Goal: Information Seeking & Learning: Check status

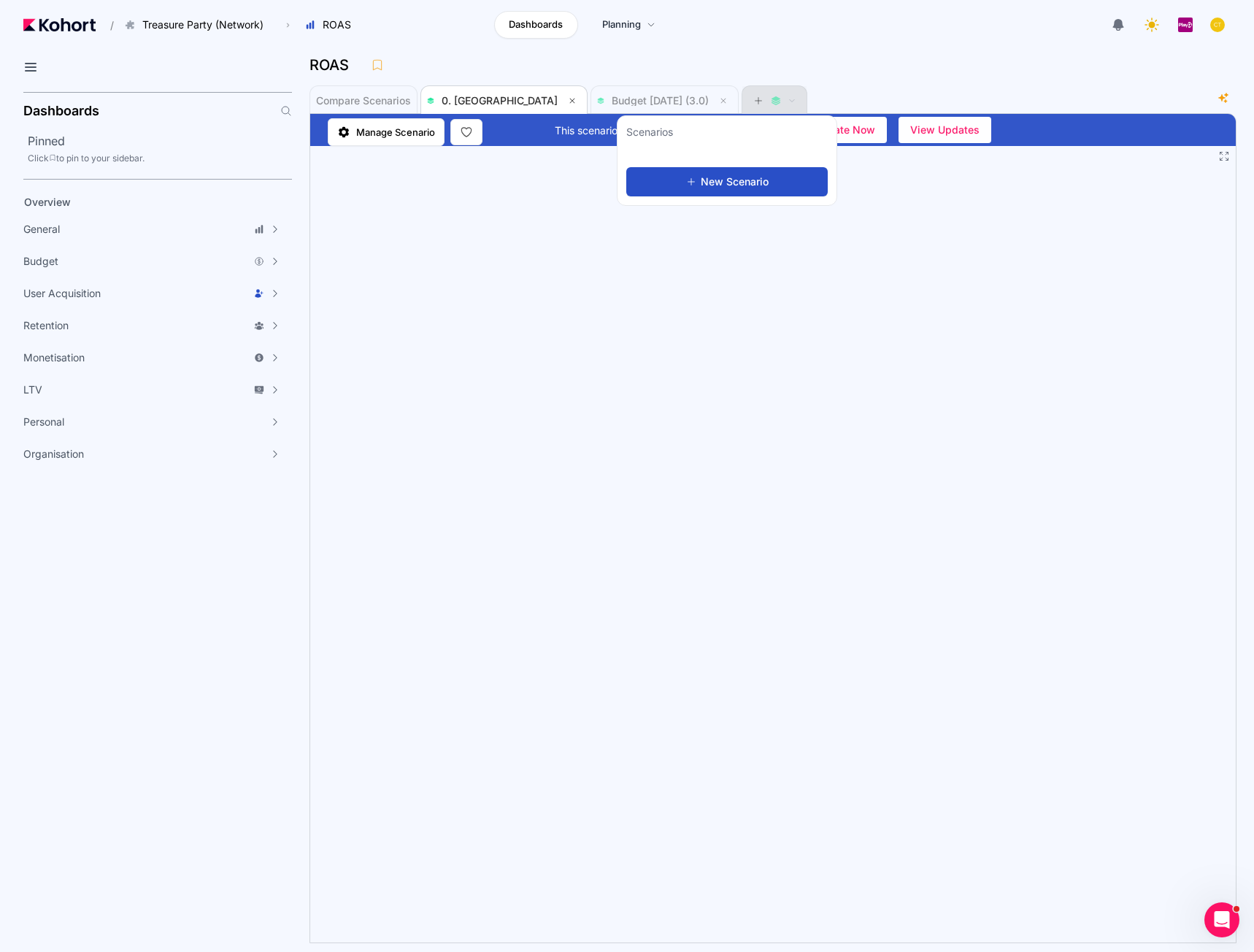
click at [753, 99] on div at bounding box center [774, 100] width 44 height 29
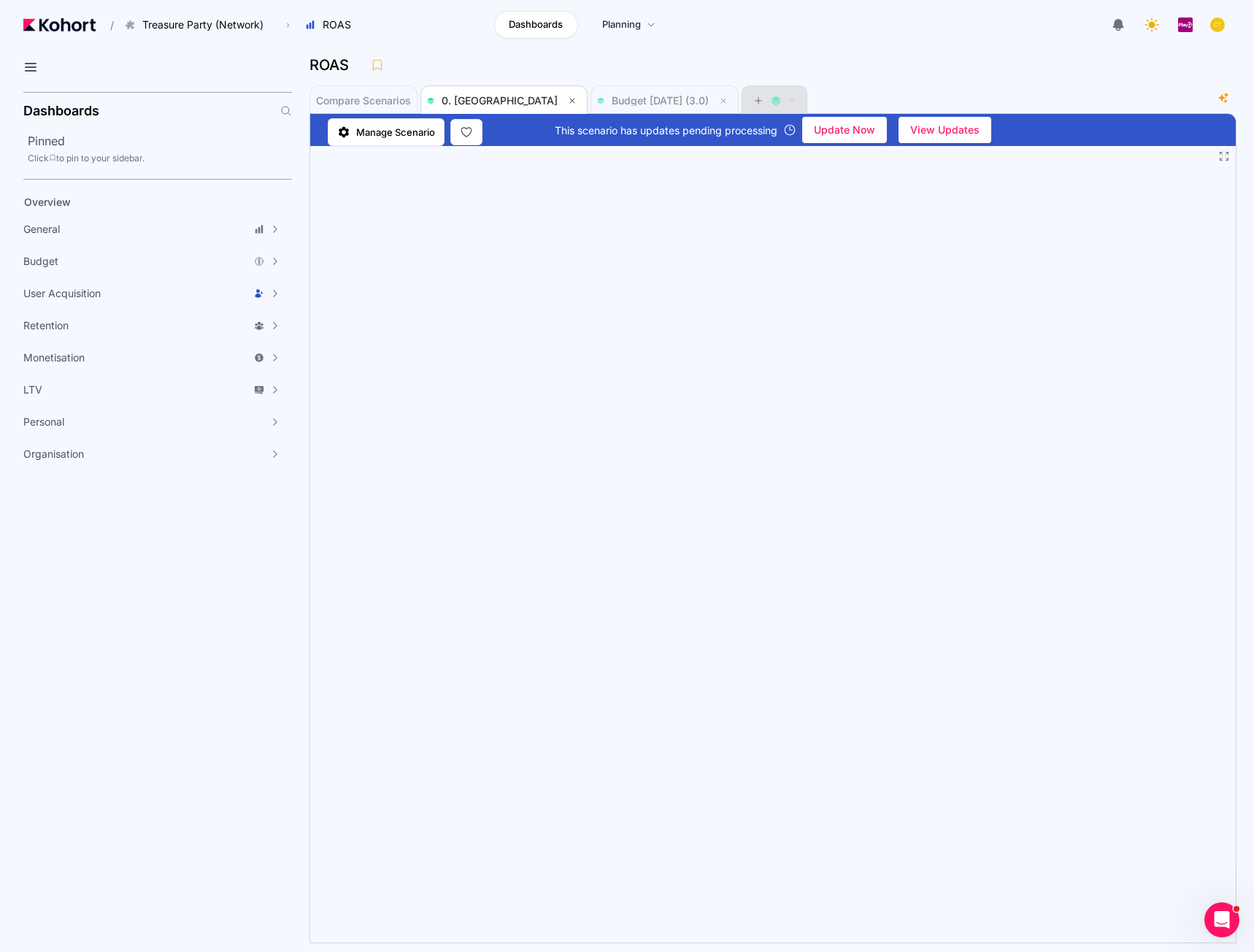
click at [753, 99] on div at bounding box center [774, 100] width 44 height 29
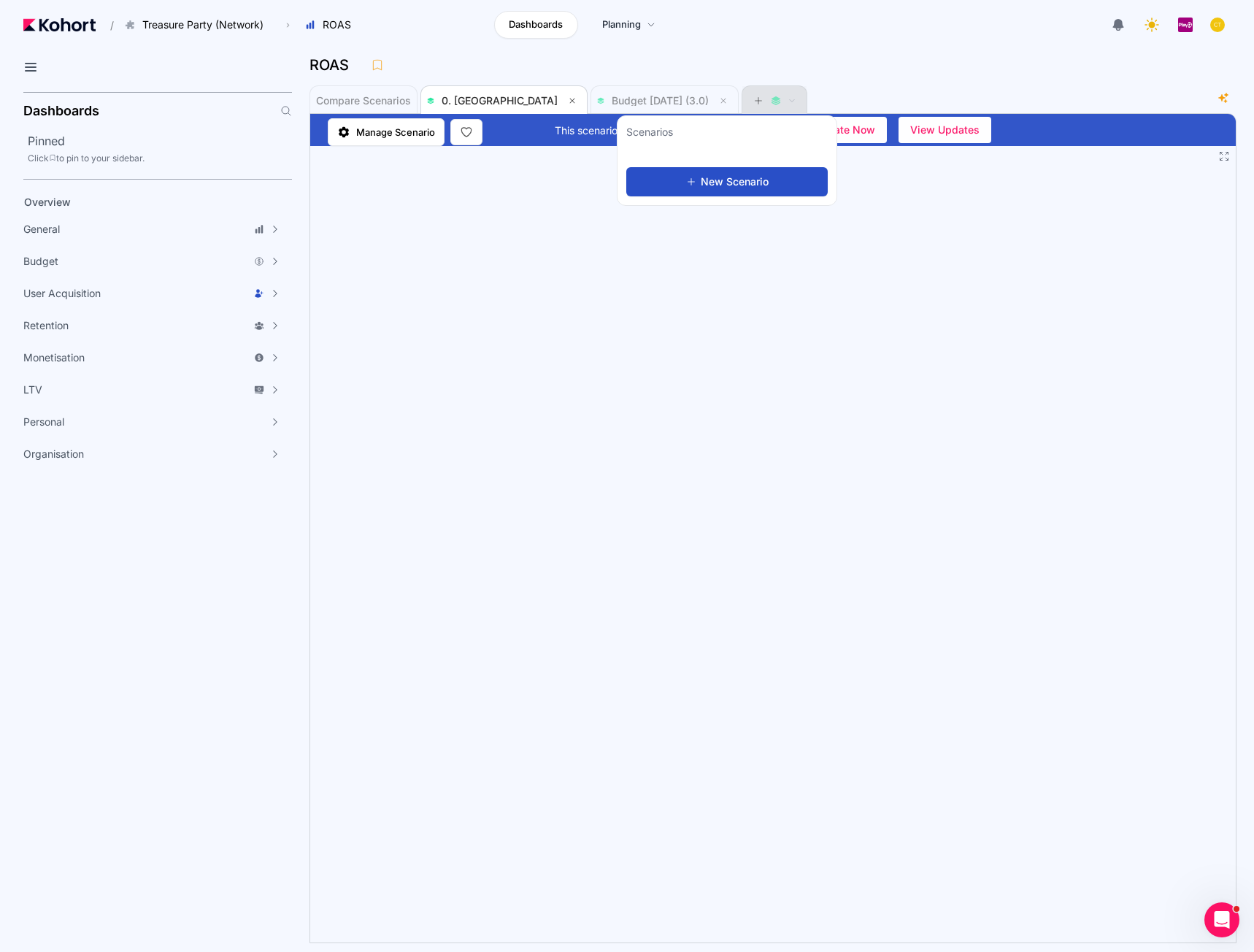
click at [753, 99] on div at bounding box center [774, 100] width 44 height 29
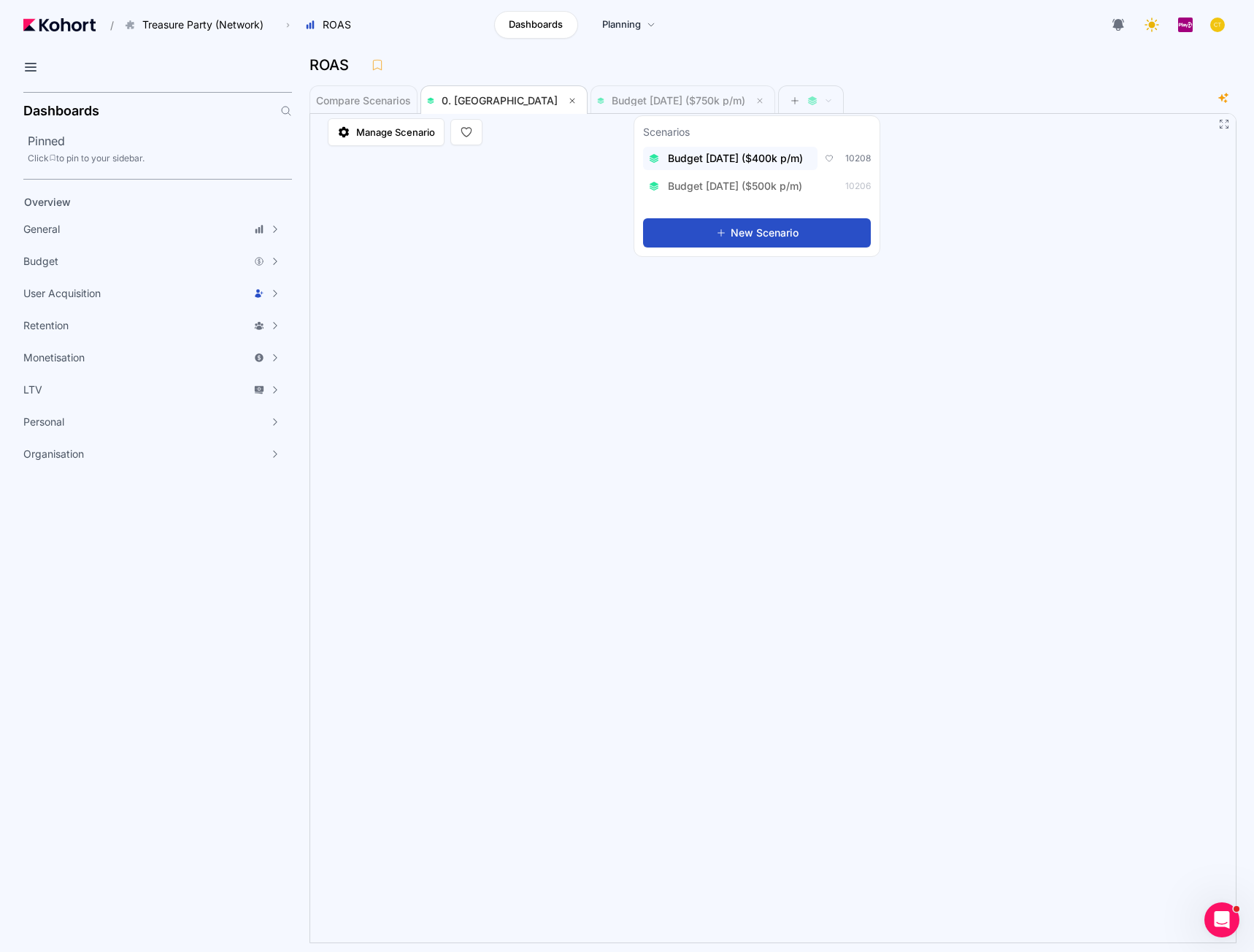
click at [756, 161] on span "Budget [DATE] ($400k p/m)" at bounding box center [736, 159] width 135 height 15
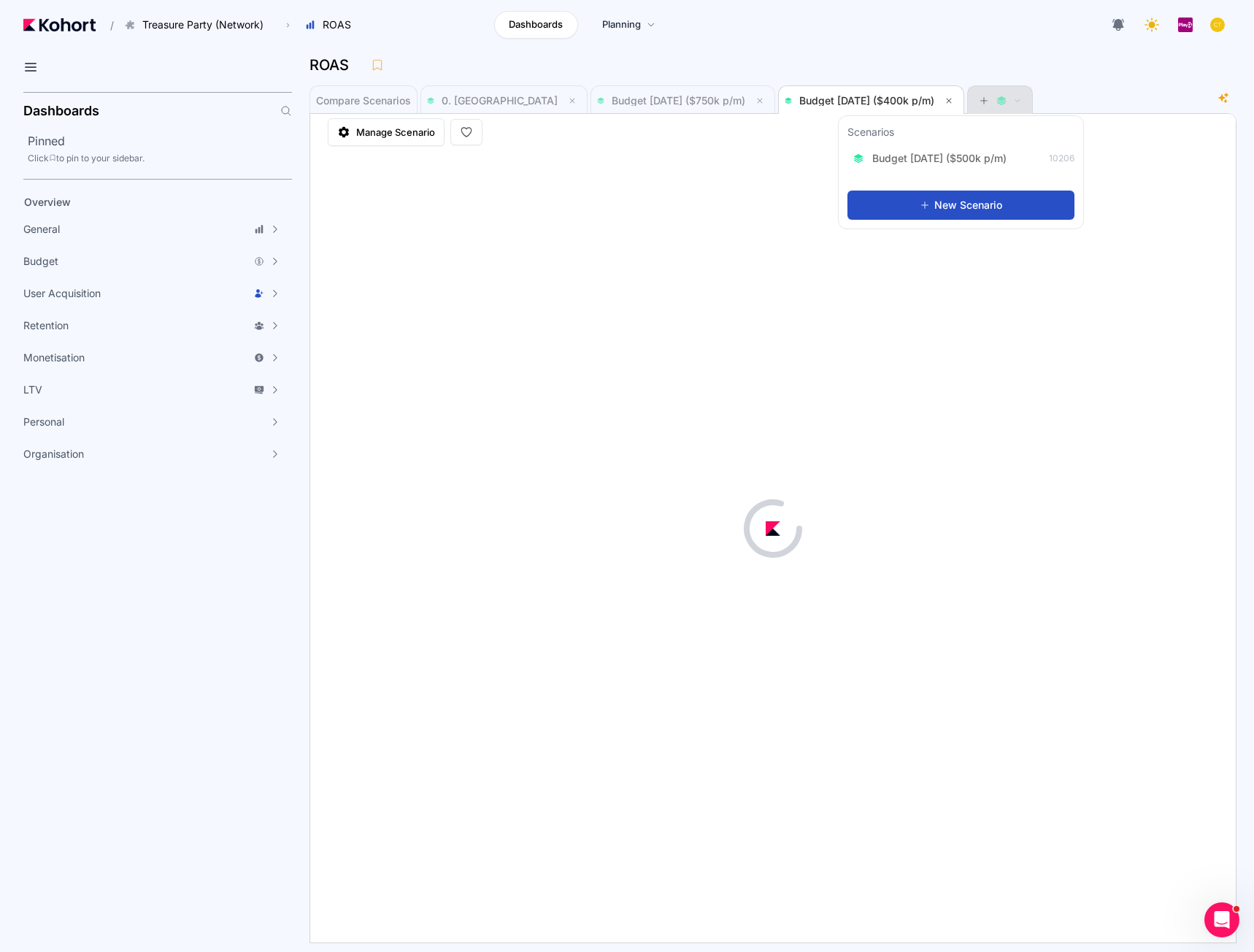
click at [979, 99] on icon at bounding box center [984, 101] width 10 height 10
click at [959, 158] on span "Budget [DATE] ($500k p/m)" at bounding box center [939, 159] width 134 height 15
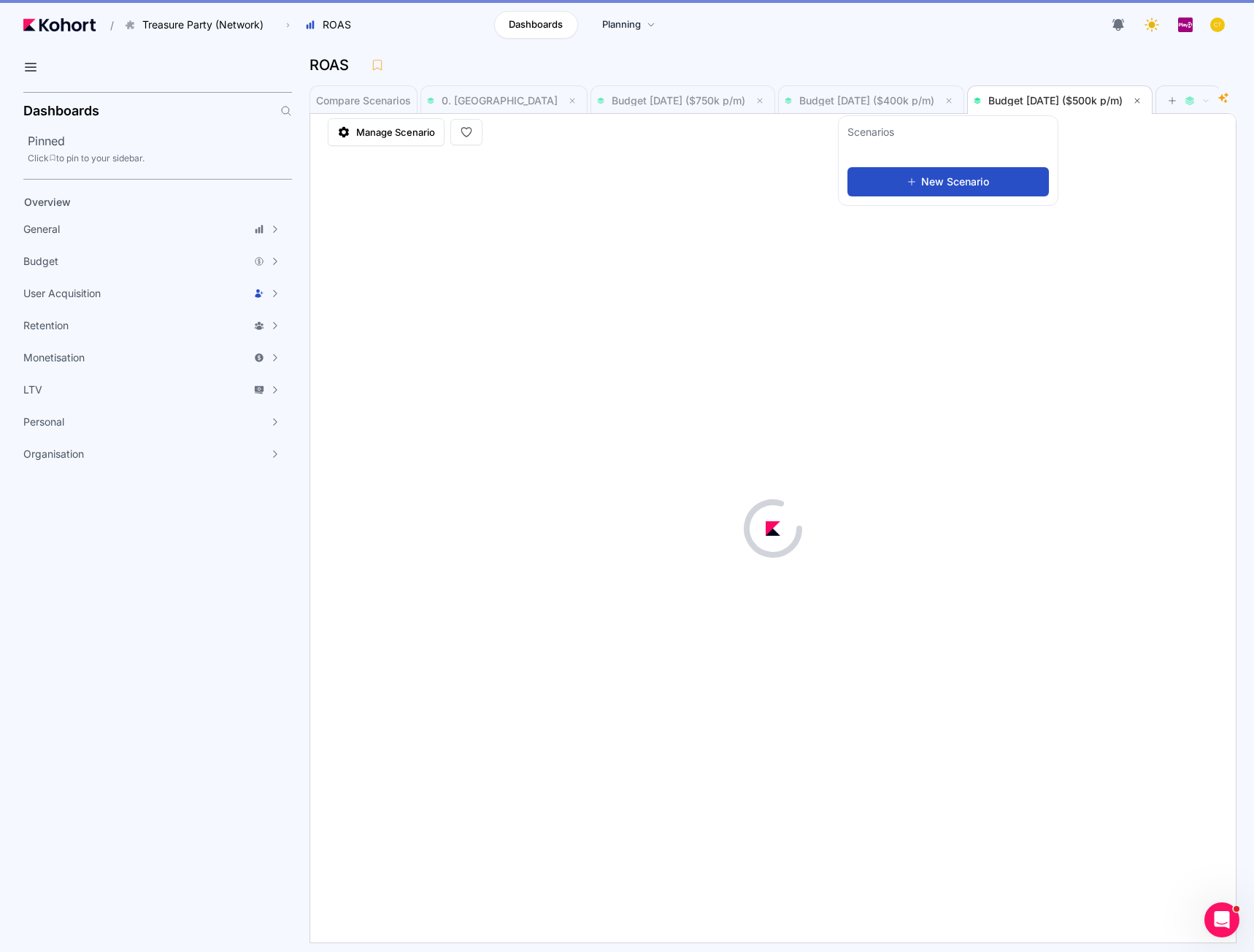
scroll to position [1, 0]
